Goal: Task Accomplishment & Management: Use online tool/utility

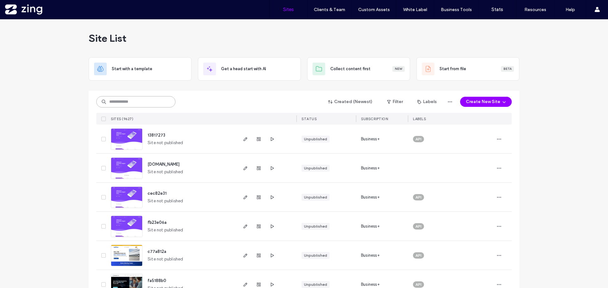
click at [139, 102] on input at bounding box center [135, 101] width 79 height 11
paste input "********"
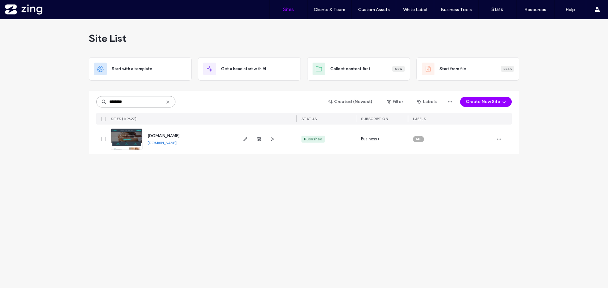
type input "********"
click at [133, 146] on img at bounding box center [126, 150] width 31 height 43
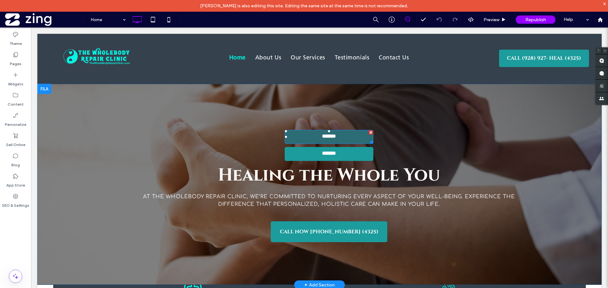
click at [345, 135] on link "**********" at bounding box center [329, 137] width 89 height 14
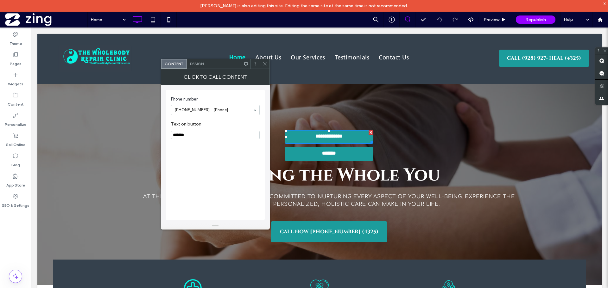
click at [264, 66] on span at bounding box center [264, 63] width 5 height 9
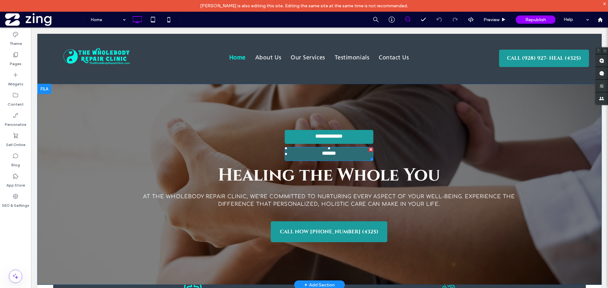
click at [324, 157] on span "*******" at bounding box center [328, 154] width 21 height 7
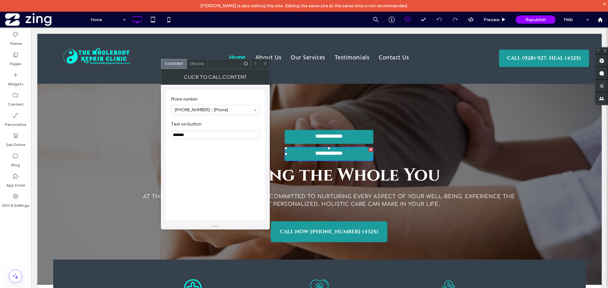
click at [263, 64] on icon at bounding box center [264, 63] width 5 height 5
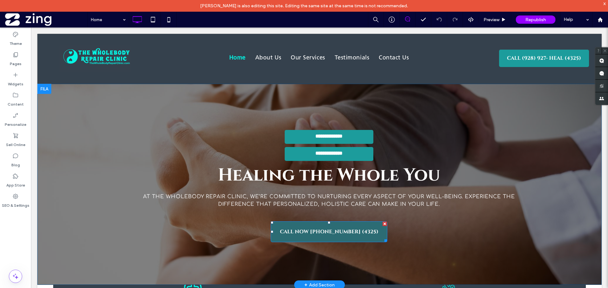
click at [316, 236] on span "CALL NOW [PHONE_NUMBER] (4325)" at bounding box center [329, 231] width 103 height 13
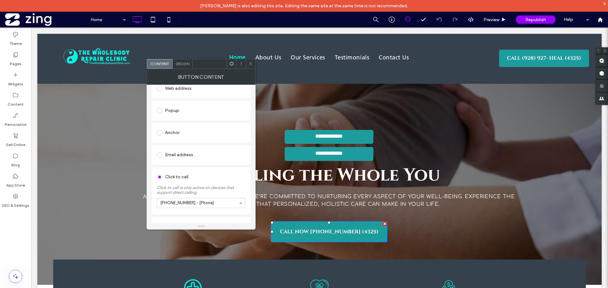
scroll to position [109, 0]
click at [249, 65] on icon at bounding box center [250, 63] width 5 height 5
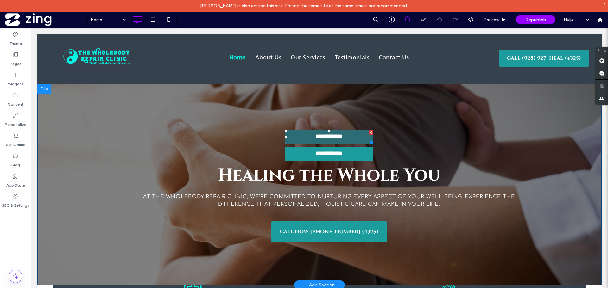
click at [369, 132] on div at bounding box center [371, 132] width 4 height 4
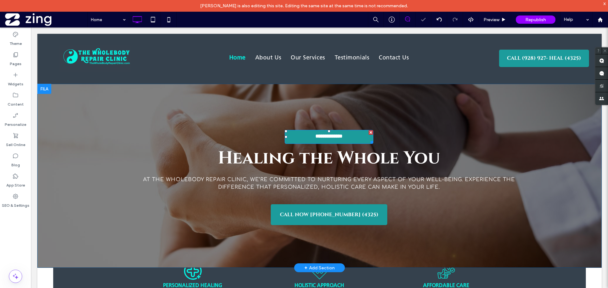
click at [369, 132] on div at bounding box center [371, 132] width 4 height 4
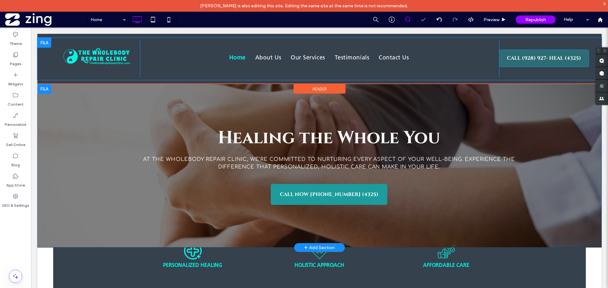
click at [538, 59] on span "CALL (928) 927- HEAL (4325)" at bounding box center [544, 58] width 79 height 13
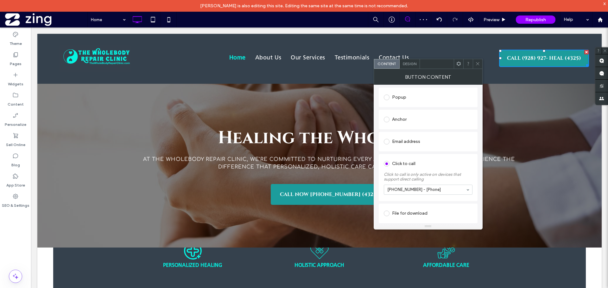
click at [477, 61] on icon at bounding box center [477, 63] width 5 height 5
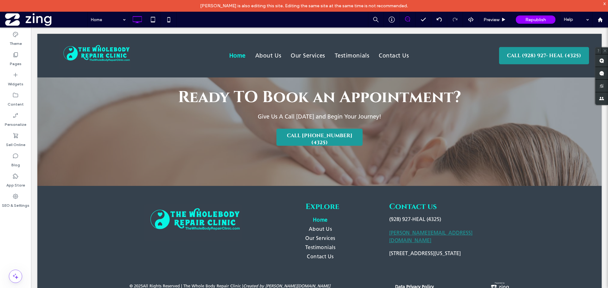
scroll to position [1055, 0]
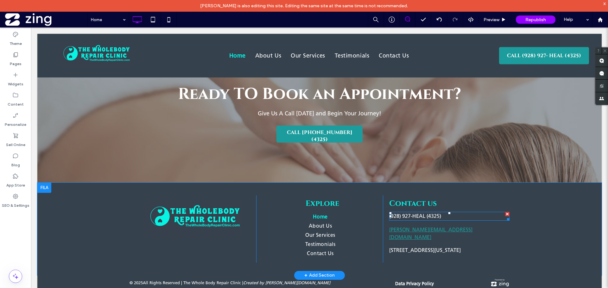
click at [404, 220] on p "( 928) 927-HEAL (4325)" at bounding box center [449, 217] width 120 height 8
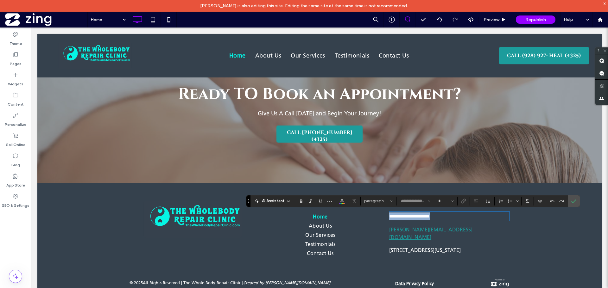
type input "**********"
type input "**"
click at [464, 201] on icon "Link" at bounding box center [463, 201] width 5 height 5
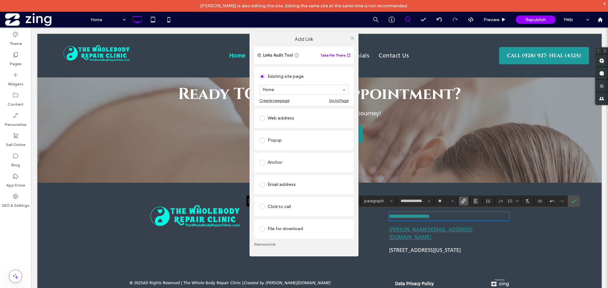
click at [283, 202] on div "Click to call" at bounding box center [303, 207] width 89 height 10
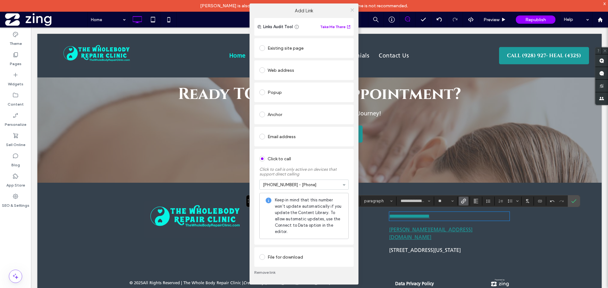
click at [350, 9] on icon at bounding box center [352, 10] width 5 height 5
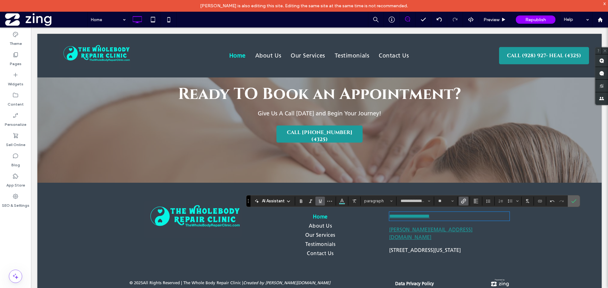
click at [572, 199] on icon "Confirm" at bounding box center [573, 201] width 5 height 5
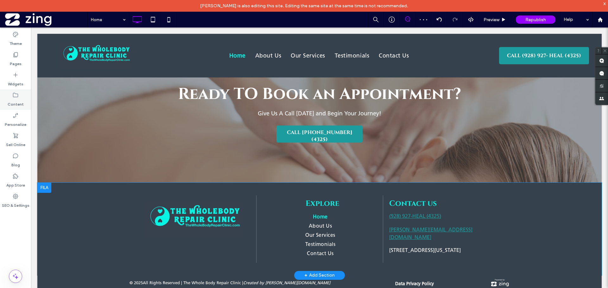
click at [20, 98] on div "Content" at bounding box center [15, 100] width 31 height 20
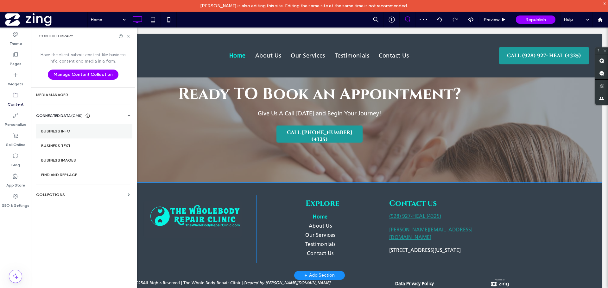
click at [60, 136] on section "Business Info" at bounding box center [84, 131] width 96 height 15
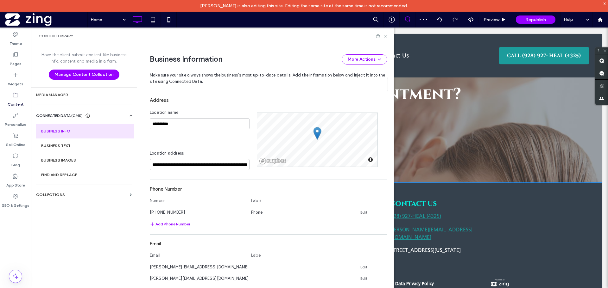
scroll to position [128, 0]
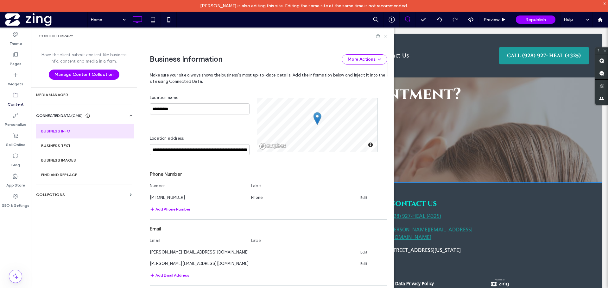
click at [386, 35] on icon at bounding box center [385, 36] width 5 height 5
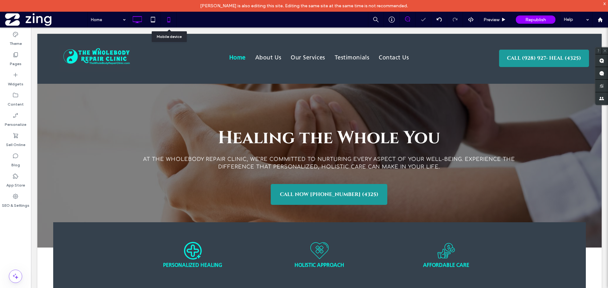
scroll to position [0, 0]
click at [167, 19] on icon at bounding box center [168, 19] width 13 height 13
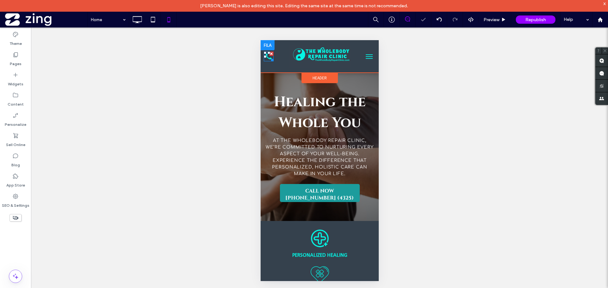
click at [269, 59] on div at bounding box center [270, 59] width 5 height 5
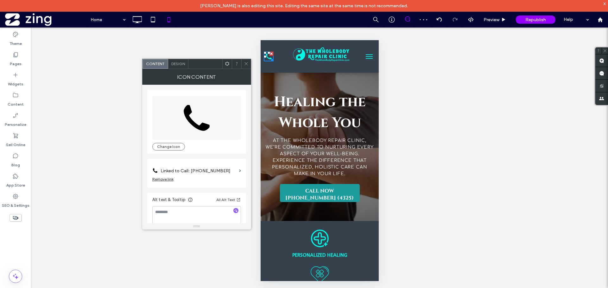
click at [212, 171] on label "Linked to Call: [PHONE_NUMBER]" at bounding box center [199, 171] width 76 height 12
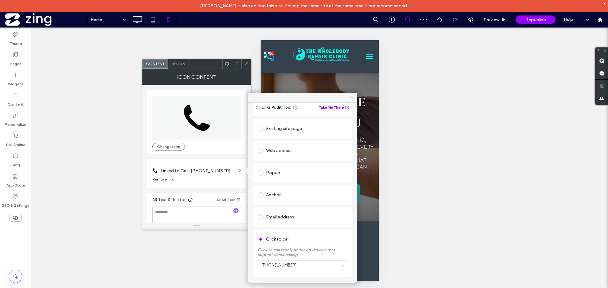
scroll to position [49, 0]
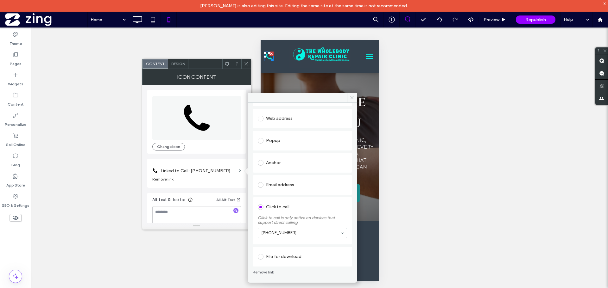
click at [245, 62] on icon at bounding box center [246, 63] width 5 height 5
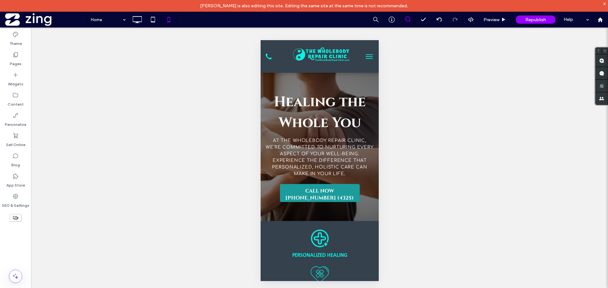
click at [365, 56] on button "menu" at bounding box center [368, 56] width 13 height 13
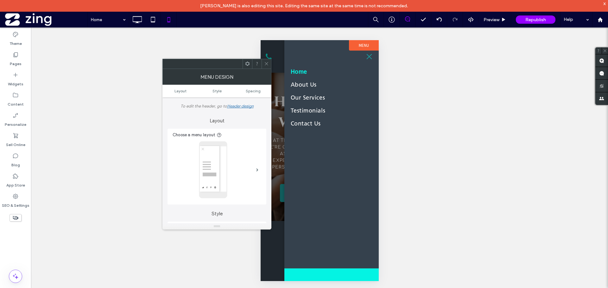
click at [369, 56] on button "menu" at bounding box center [368, 56] width 13 height 13
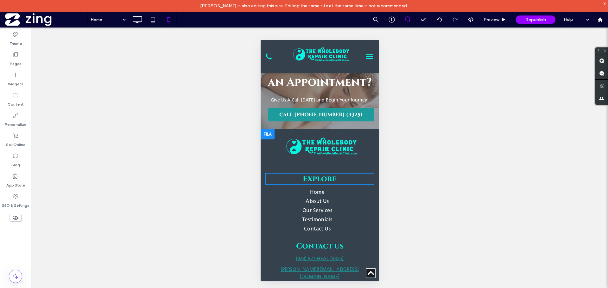
scroll to position [1407, 0]
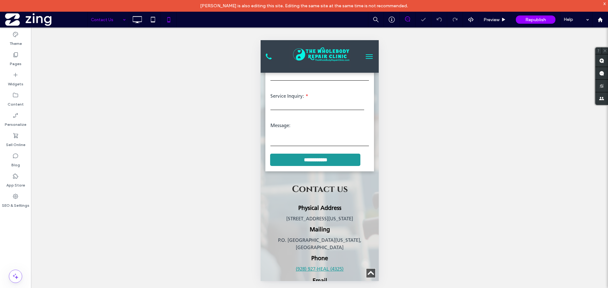
scroll to position [253, 0]
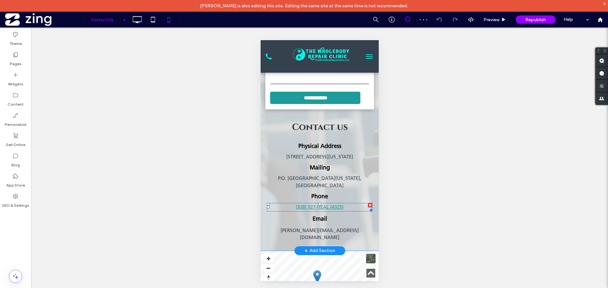
click at [321, 206] on link "(928) 927-HEAL (4325)" at bounding box center [319, 208] width 48 height 6
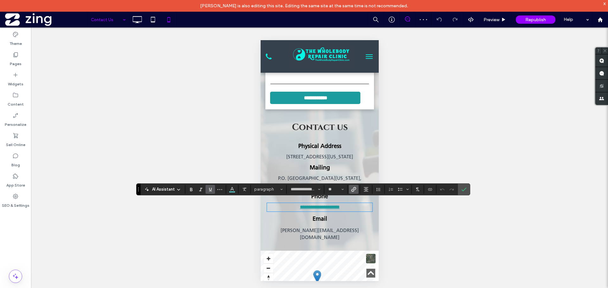
click at [353, 189] on icon "Link" at bounding box center [353, 189] width 5 height 5
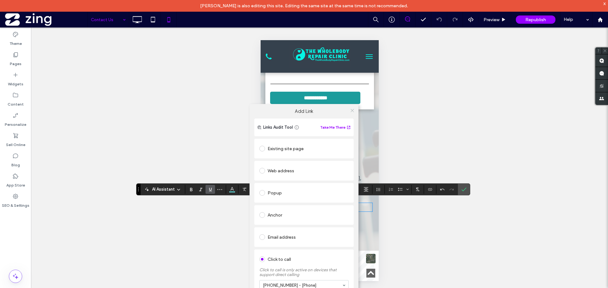
click at [350, 110] on icon at bounding box center [352, 110] width 5 height 5
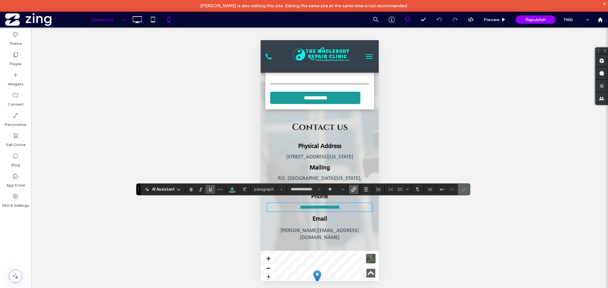
click at [462, 189] on icon "Confirm" at bounding box center [463, 189] width 5 height 5
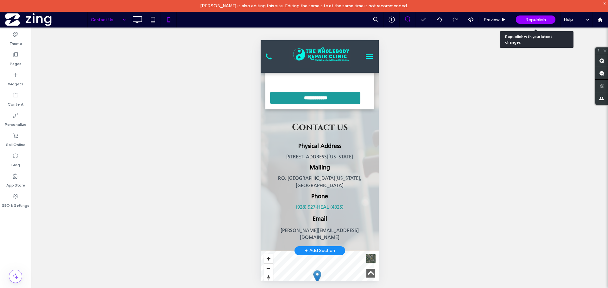
click at [542, 19] on span "Republish" at bounding box center [535, 19] width 21 height 5
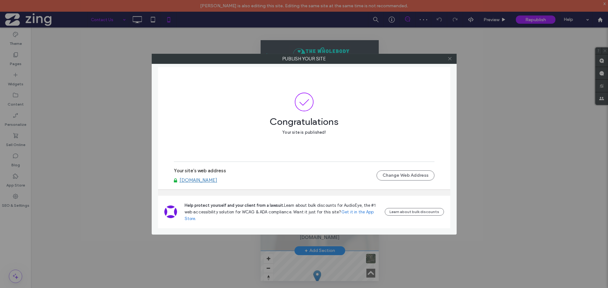
click at [448, 59] on icon at bounding box center [449, 58] width 5 height 5
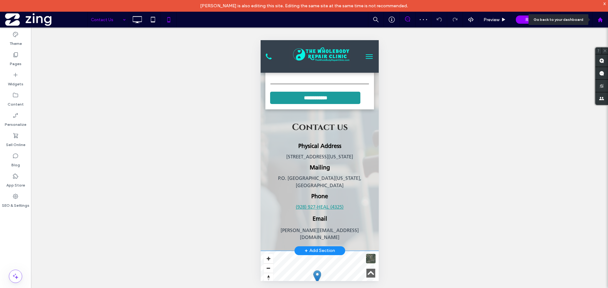
click at [602, 17] on icon at bounding box center [599, 19] width 5 height 5
